Goal: Find specific page/section: Find specific page/section

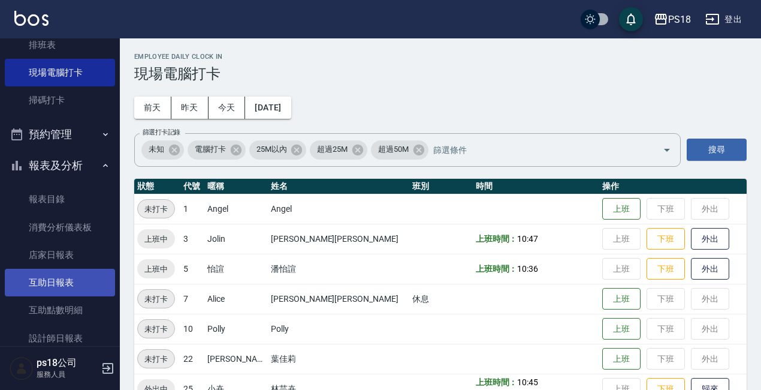
scroll to position [180, 0]
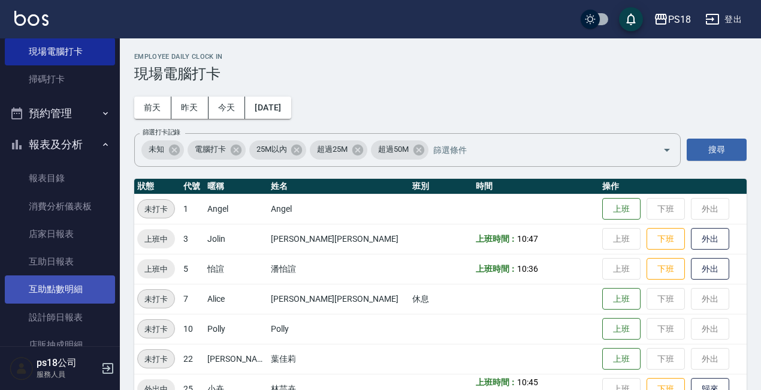
click at [56, 292] on link "互助點數明細" at bounding box center [60, 289] width 110 height 28
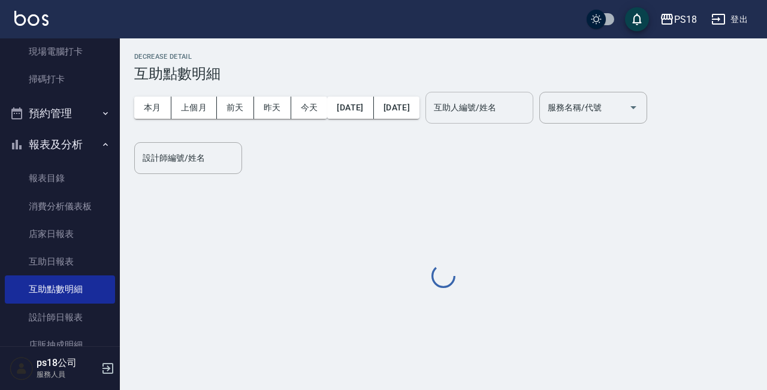
click at [523, 114] on input "互助人編號/姓名" at bounding box center [479, 107] width 97 height 21
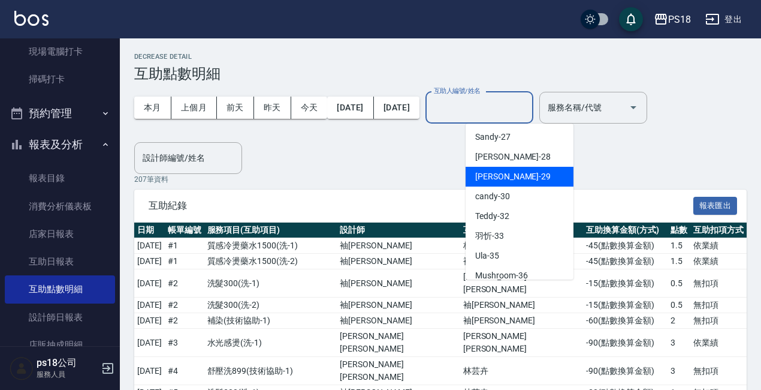
scroll to position [240, 0]
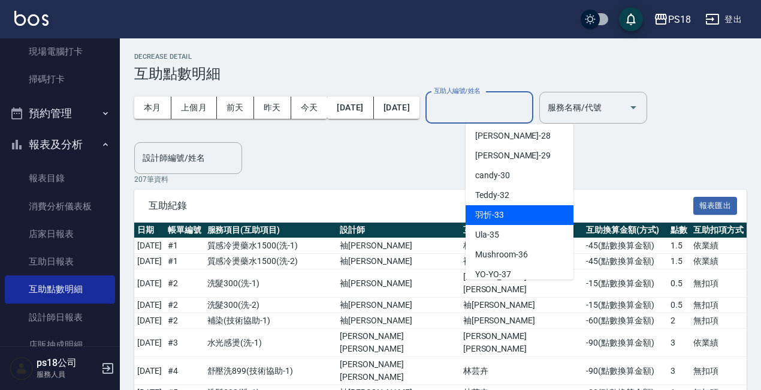
click at [486, 220] on span "[PERSON_NAME] -33" at bounding box center [489, 215] width 29 height 13
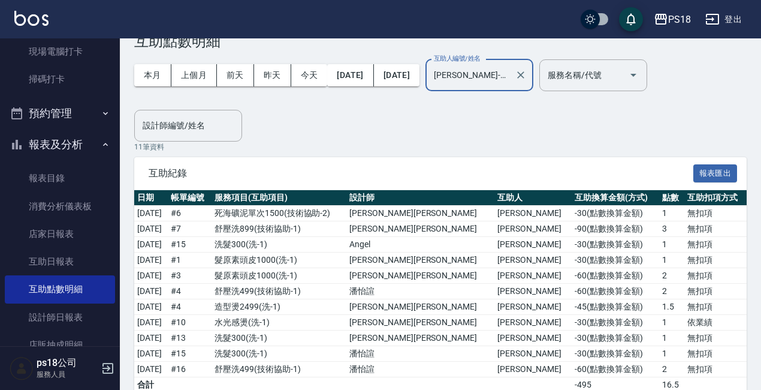
scroll to position [64, 0]
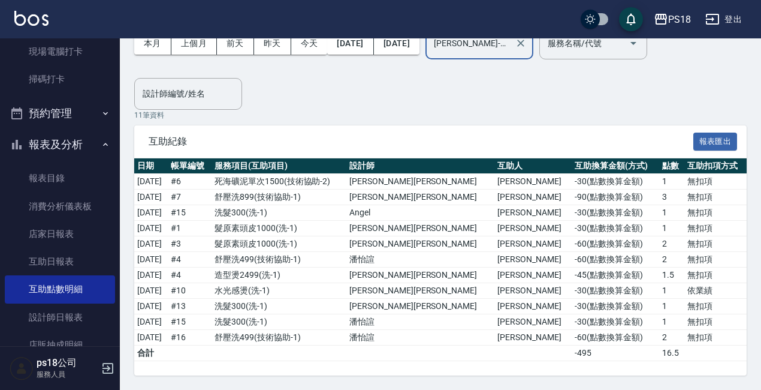
click at [506, 50] on input "[PERSON_NAME]-33" at bounding box center [470, 43] width 79 height 21
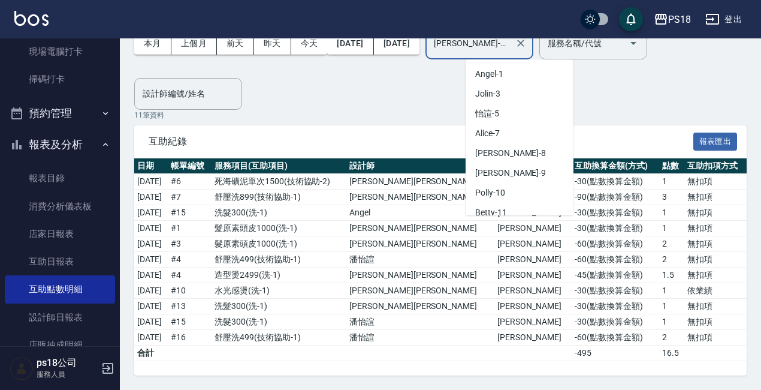
scroll to position [185, 0]
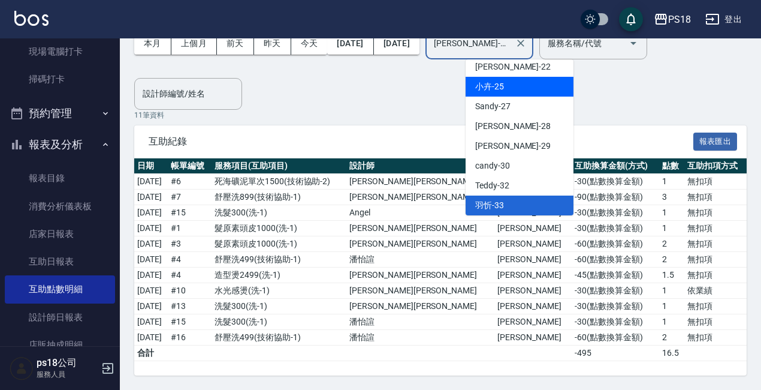
click at [527, 79] on div "小卉 -25" at bounding box center [520, 87] width 108 height 20
type input "小卉-25"
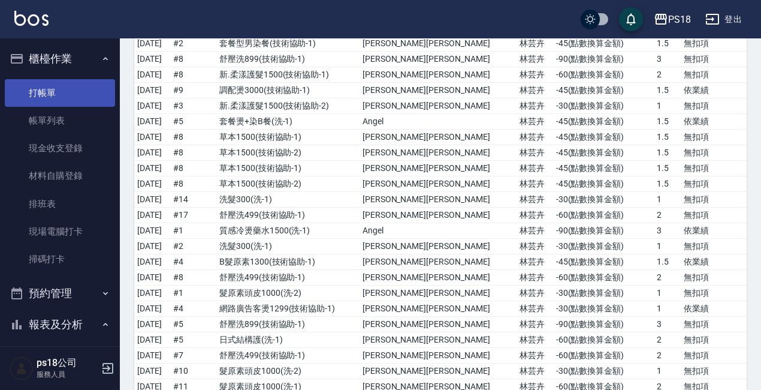
scroll to position [661, 0]
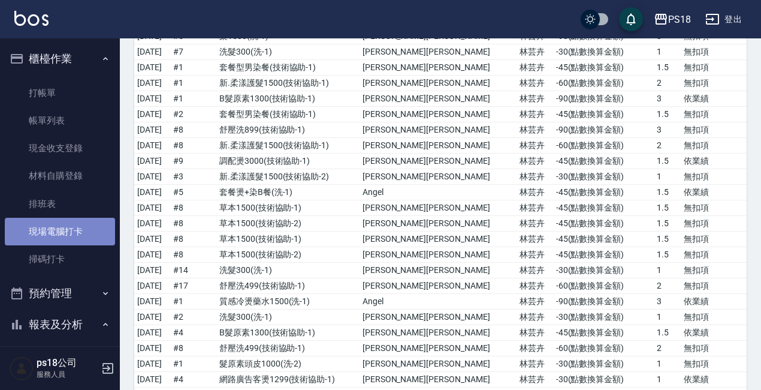
click at [79, 219] on link "現場電腦打卡" at bounding box center [60, 232] width 110 height 28
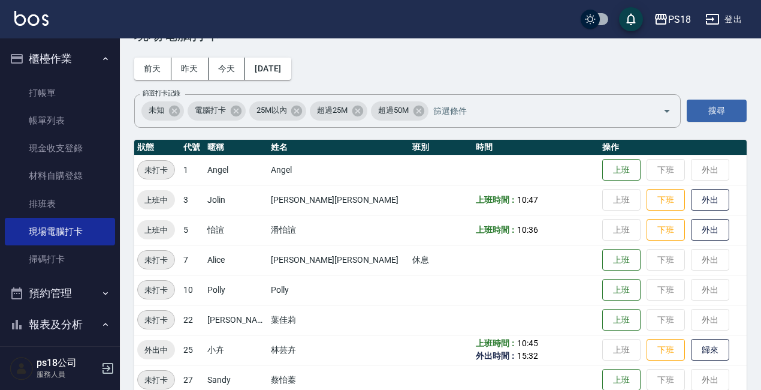
scroll to position [60, 0]
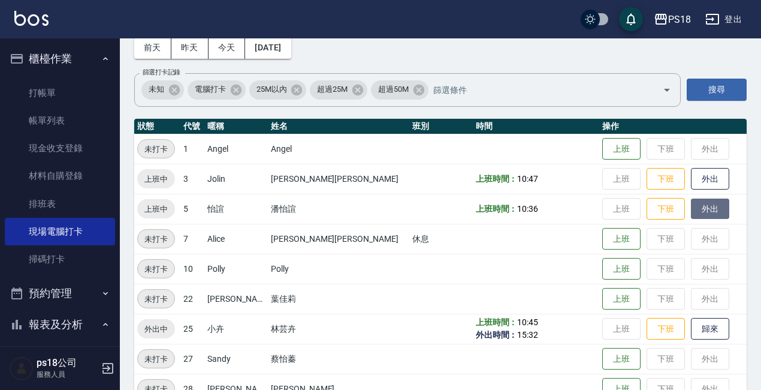
click at [691, 213] on button "外出" at bounding box center [710, 208] width 38 height 21
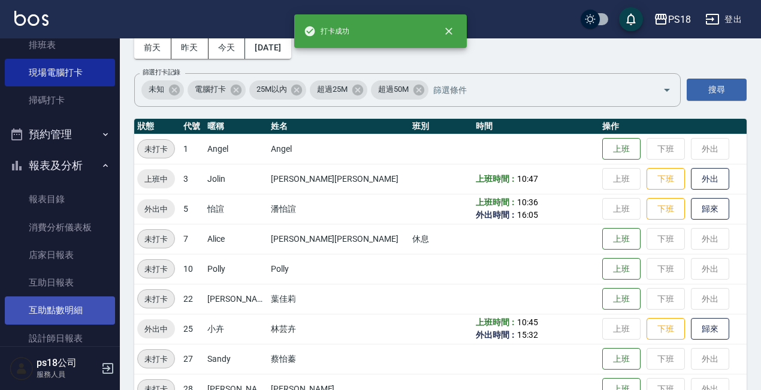
scroll to position [180, 0]
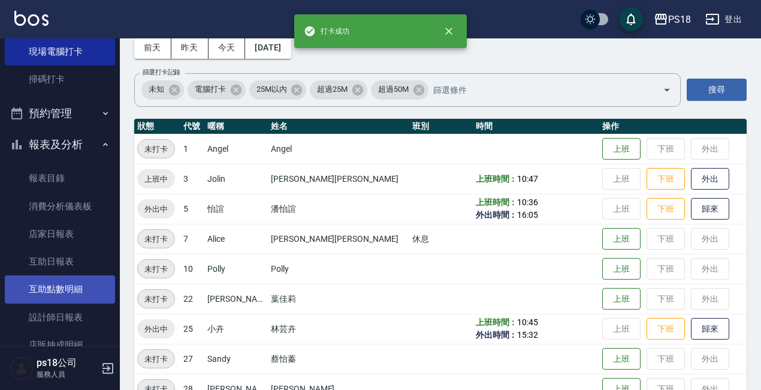
click at [68, 290] on link "互助點數明細" at bounding box center [60, 289] width 110 height 28
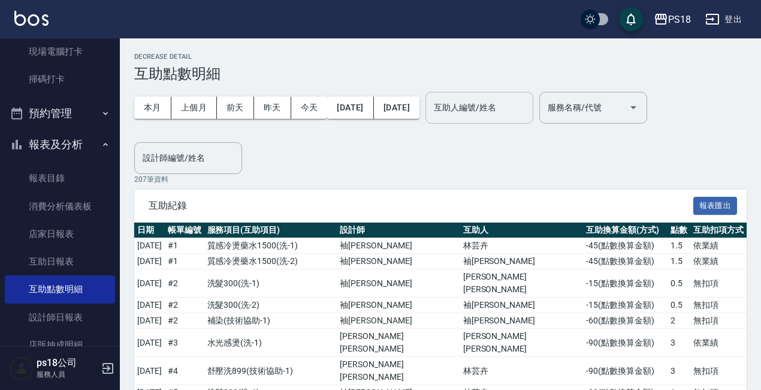
click at [518, 111] on input "互助人編號/姓名" at bounding box center [479, 107] width 97 height 21
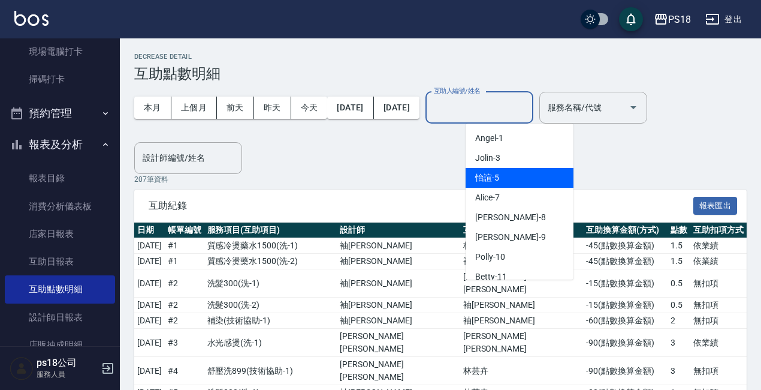
click at [509, 174] on div "怡諠 -5" at bounding box center [520, 178] width 108 height 20
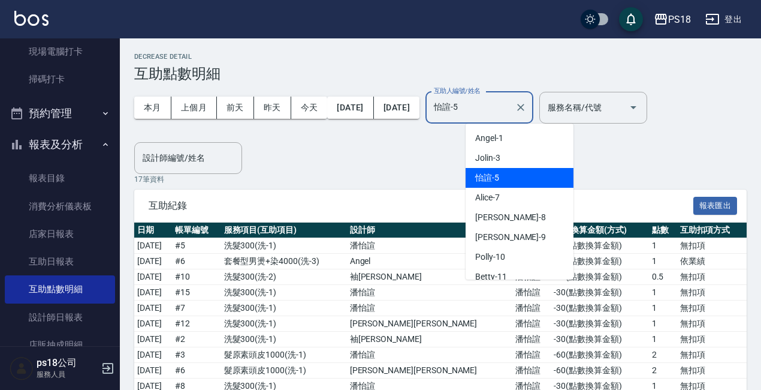
click at [502, 101] on input "怡諠-5" at bounding box center [470, 107] width 79 height 21
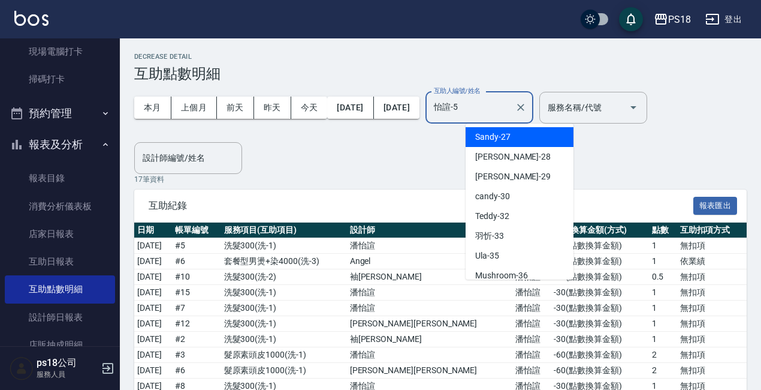
scroll to position [240, 0]
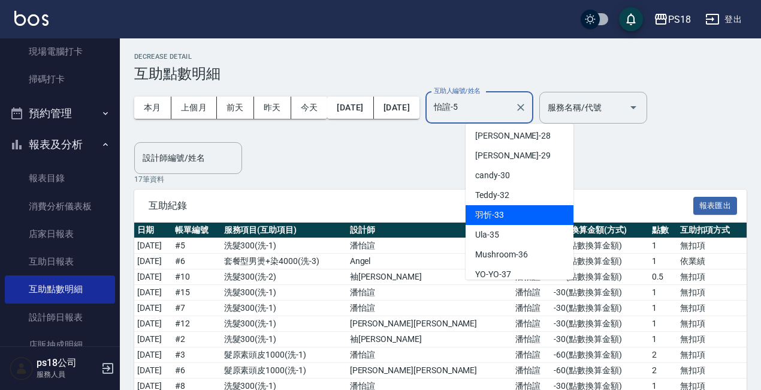
click at [496, 205] on div "[PERSON_NAME] -33" at bounding box center [520, 215] width 108 height 20
type input "[PERSON_NAME]-33"
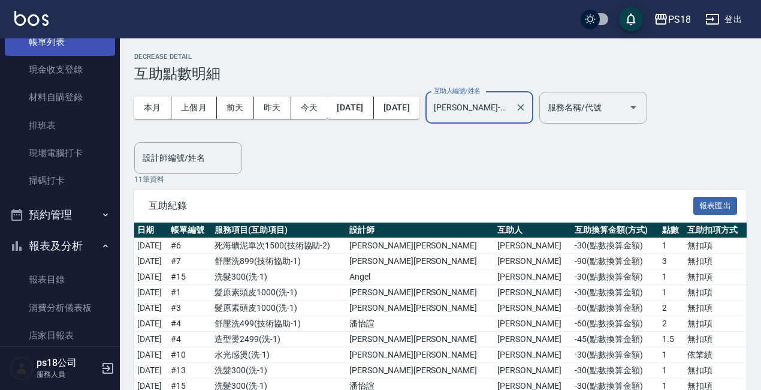
scroll to position [0, 0]
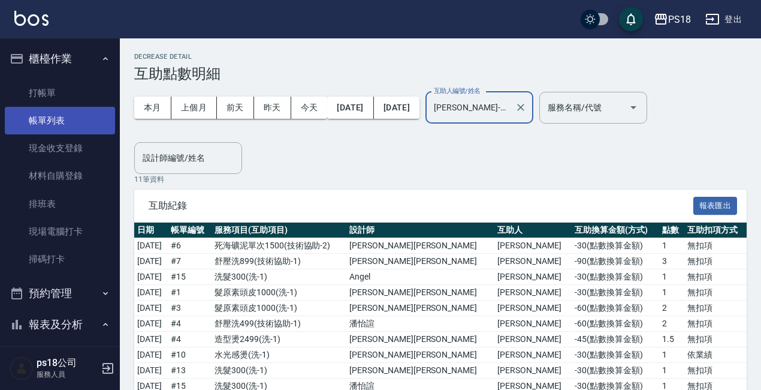
click at [24, 107] on link "帳單列表" at bounding box center [60, 121] width 110 height 28
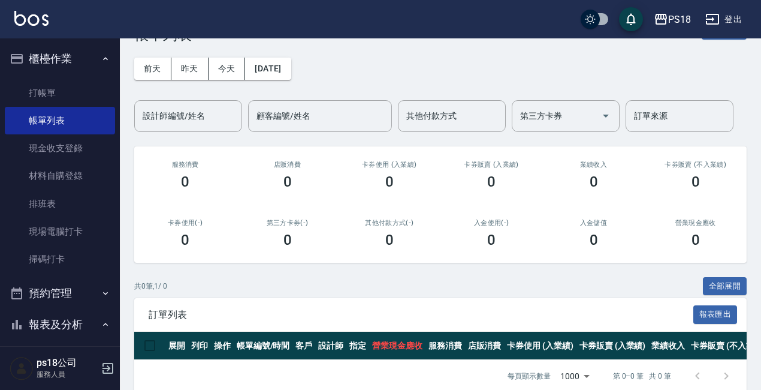
scroll to position [66, 0]
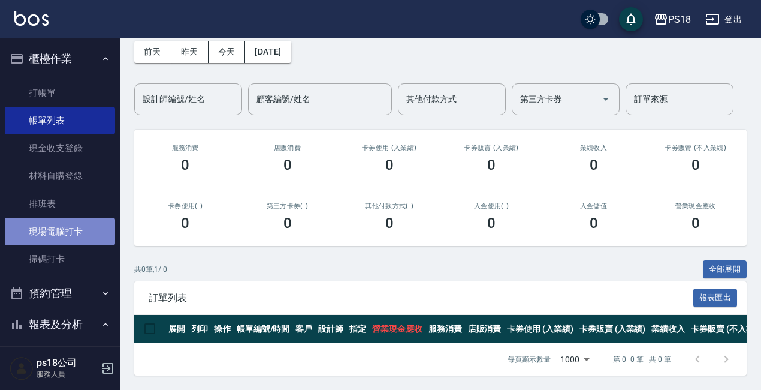
click at [79, 232] on link "現場電腦打卡" at bounding box center [60, 232] width 110 height 28
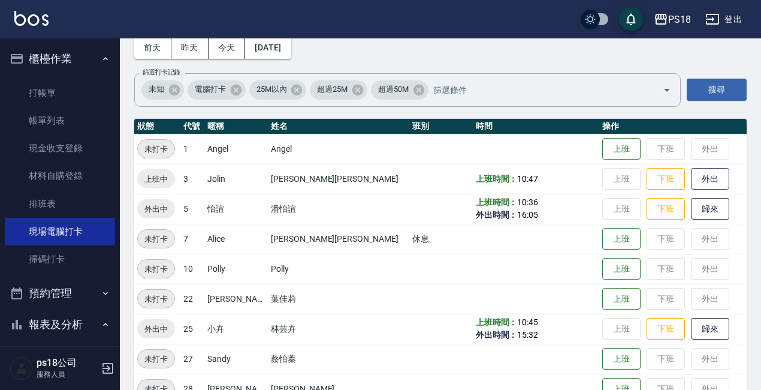
scroll to position [240, 0]
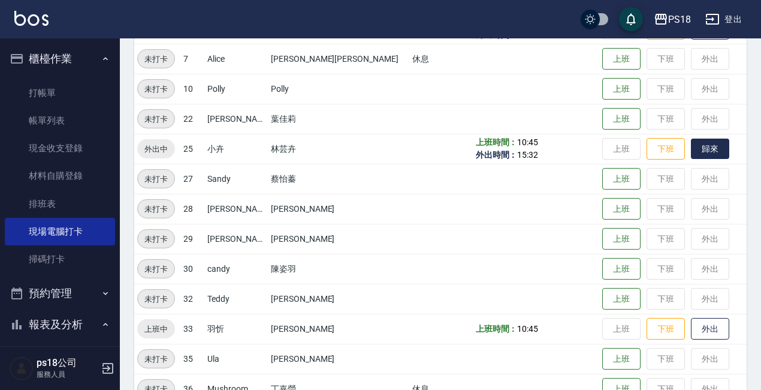
click at [693, 144] on button "歸來" at bounding box center [710, 148] width 38 height 21
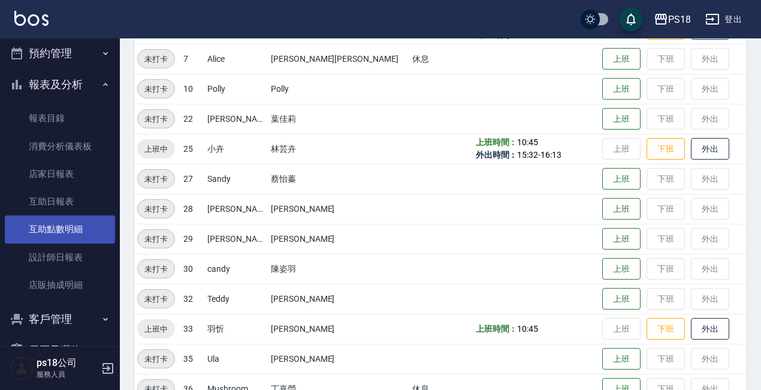
click at [84, 231] on link "互助點數明細" at bounding box center [60, 229] width 110 height 28
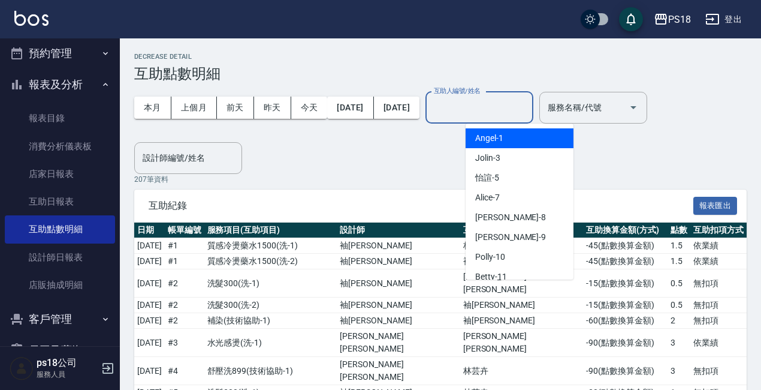
click at [492, 107] on div "互助人編號/姓名 互助人編號/姓名" at bounding box center [479, 108] width 108 height 32
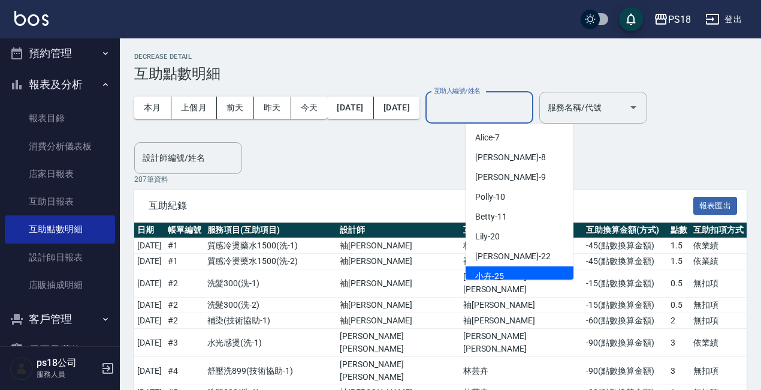
scroll to position [120, 0]
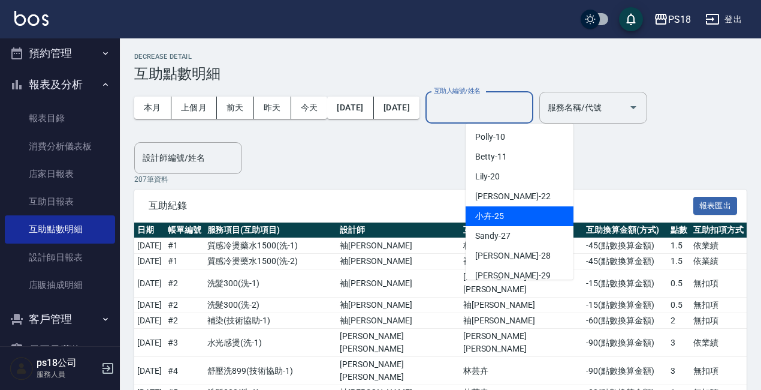
click at [503, 216] on span "小卉 -25" at bounding box center [489, 216] width 29 height 13
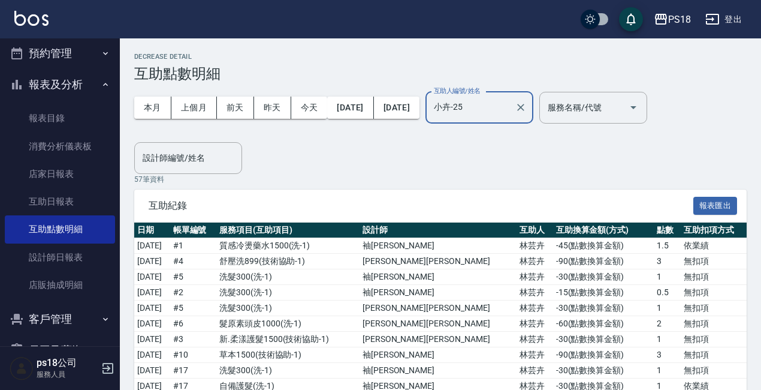
click at [510, 103] on input "小卉-25" at bounding box center [470, 107] width 79 height 21
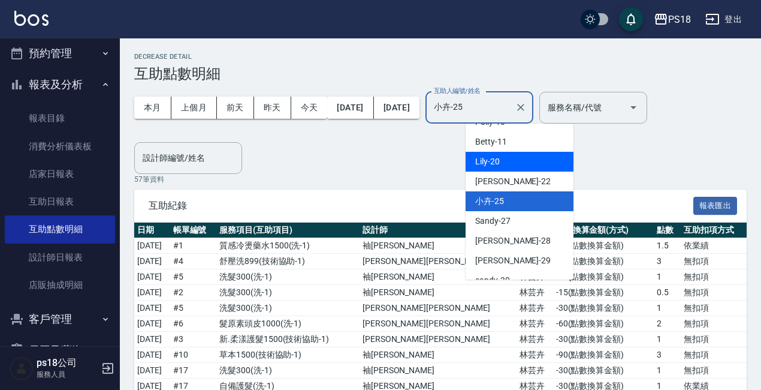
scroll to position [186, 0]
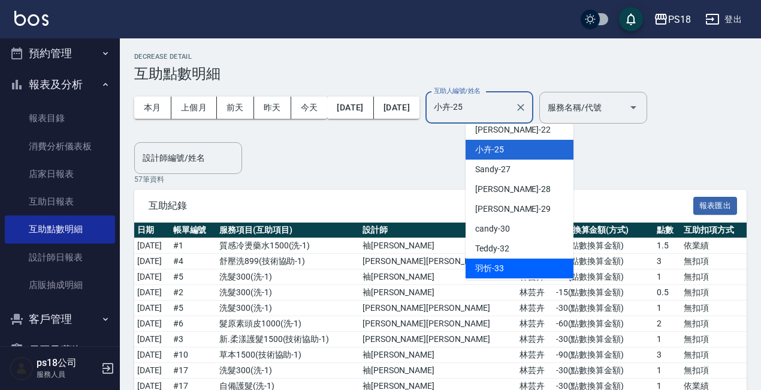
click at [495, 263] on span "[PERSON_NAME] -33" at bounding box center [489, 268] width 29 height 13
type input "[PERSON_NAME]-33"
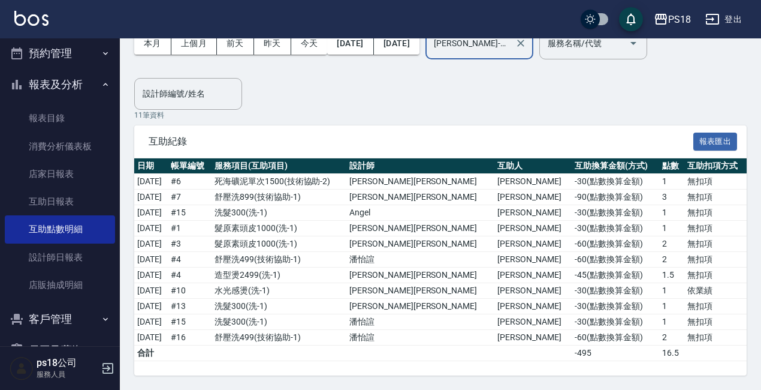
scroll to position [0, 0]
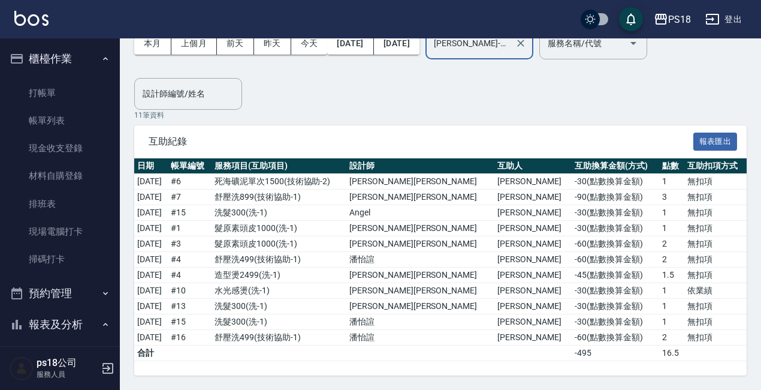
click at [65, 56] on button "櫃檯作業" at bounding box center [60, 58] width 110 height 31
